Goal: Information Seeking & Learning: Understand process/instructions

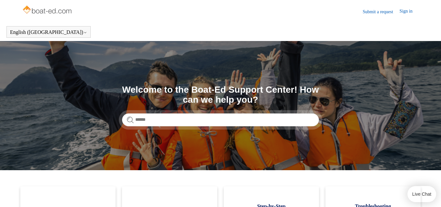
scroll to position [61, 0]
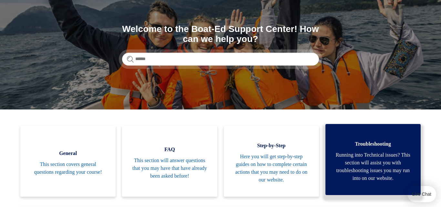
click at [402, 169] on span "Running into Technical issues? This section will assist you with troubleshootin…" at bounding box center [373, 166] width 76 height 31
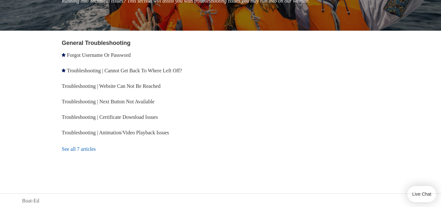
scroll to position [104, 0]
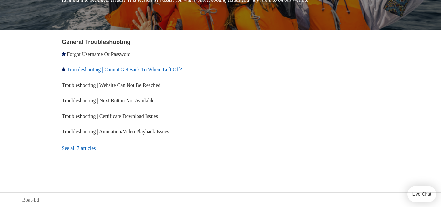
click at [182, 70] on link "Troubleshooting | Cannot Get Back To Where Left Off?" at bounding box center [124, 69] width 115 height 5
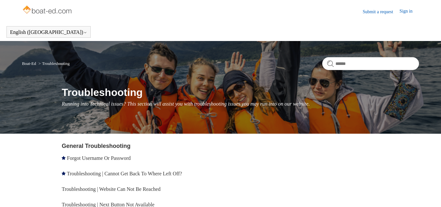
scroll to position [104, 0]
